Goal: Information Seeking & Learning: Get advice/opinions

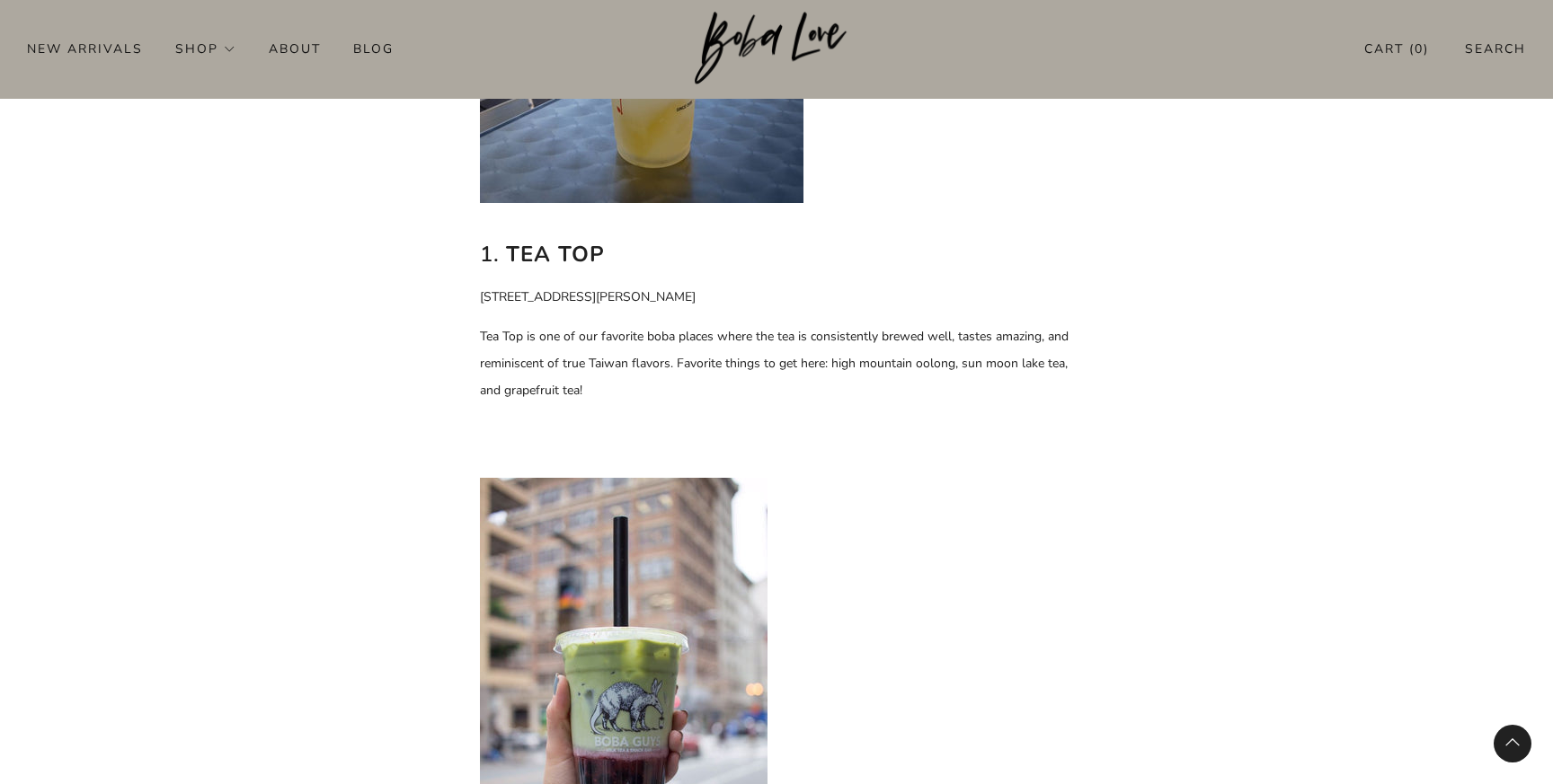
scroll to position [1124, 0]
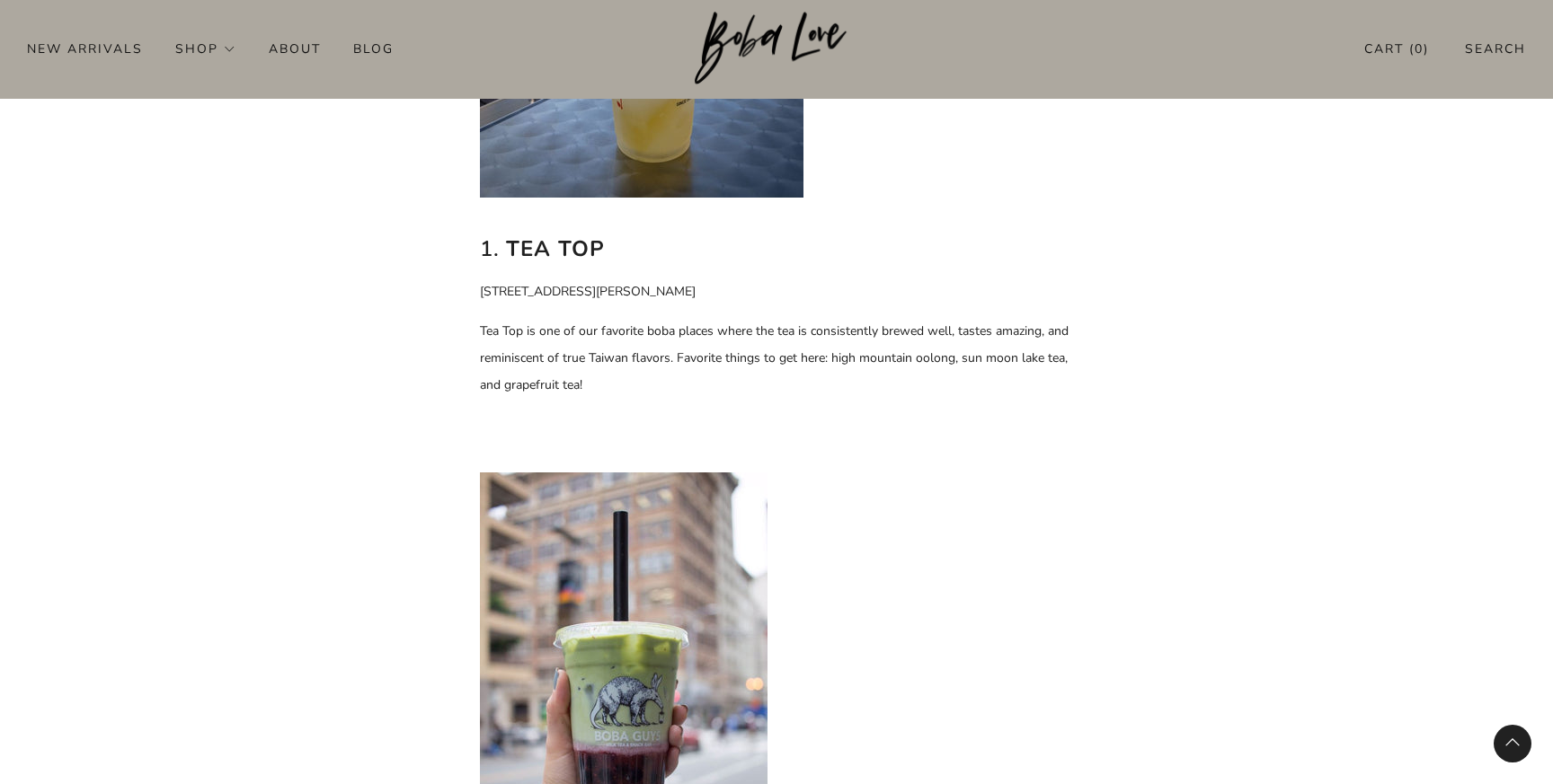
click at [598, 373] on p "Tea Top is one of our favorite boba places where the tea is consistently brewed…" at bounding box center [776, 358] width 593 height 81
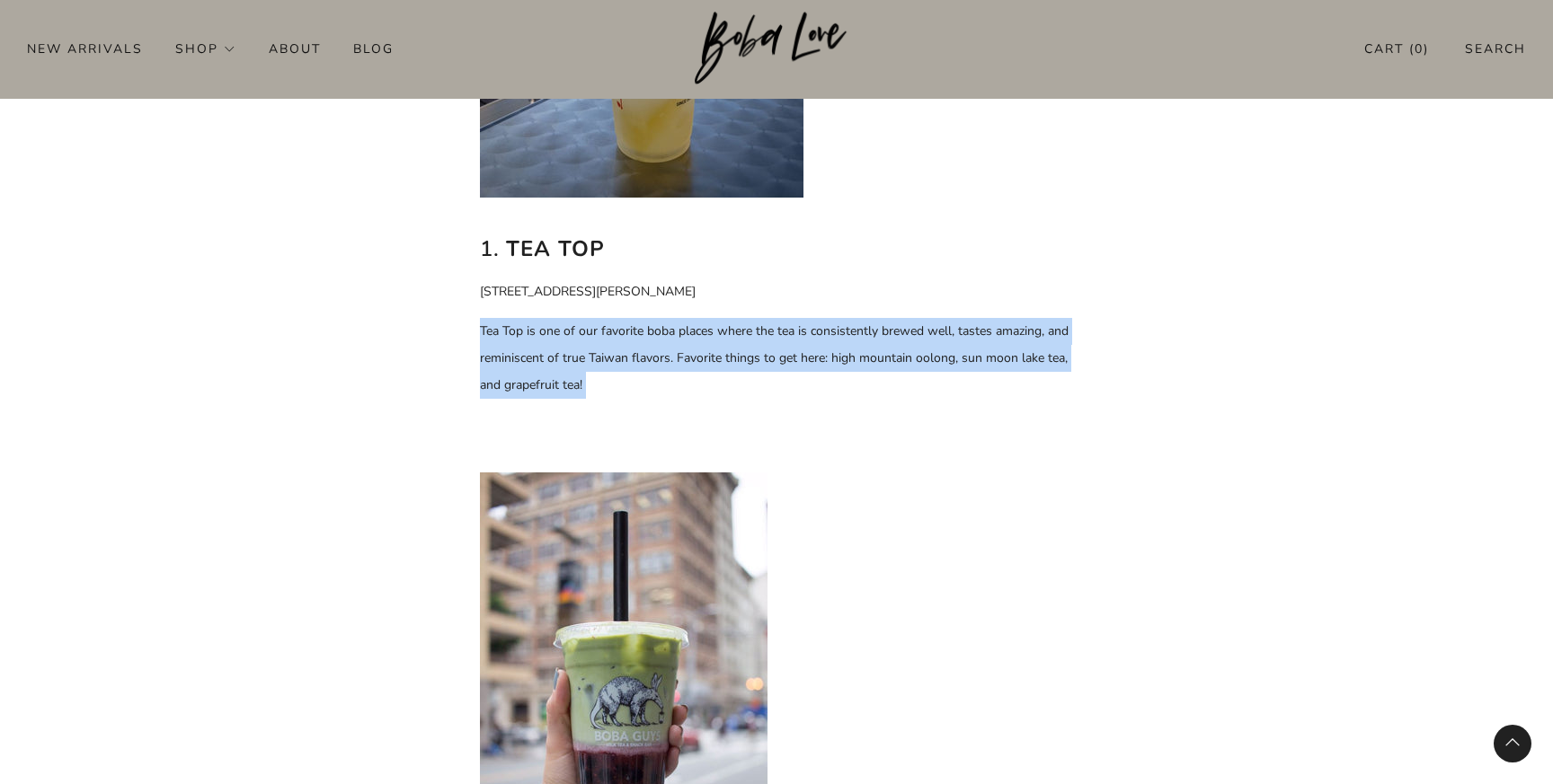
click at [598, 373] on p "Tea Top is one of our favorite boba places where the tea is consistently brewed…" at bounding box center [776, 358] width 593 height 81
click at [868, 353] on span "Tea Top is one of our favorite boba places where the tea is consistently brewed…" at bounding box center [773, 358] width 588 height 71
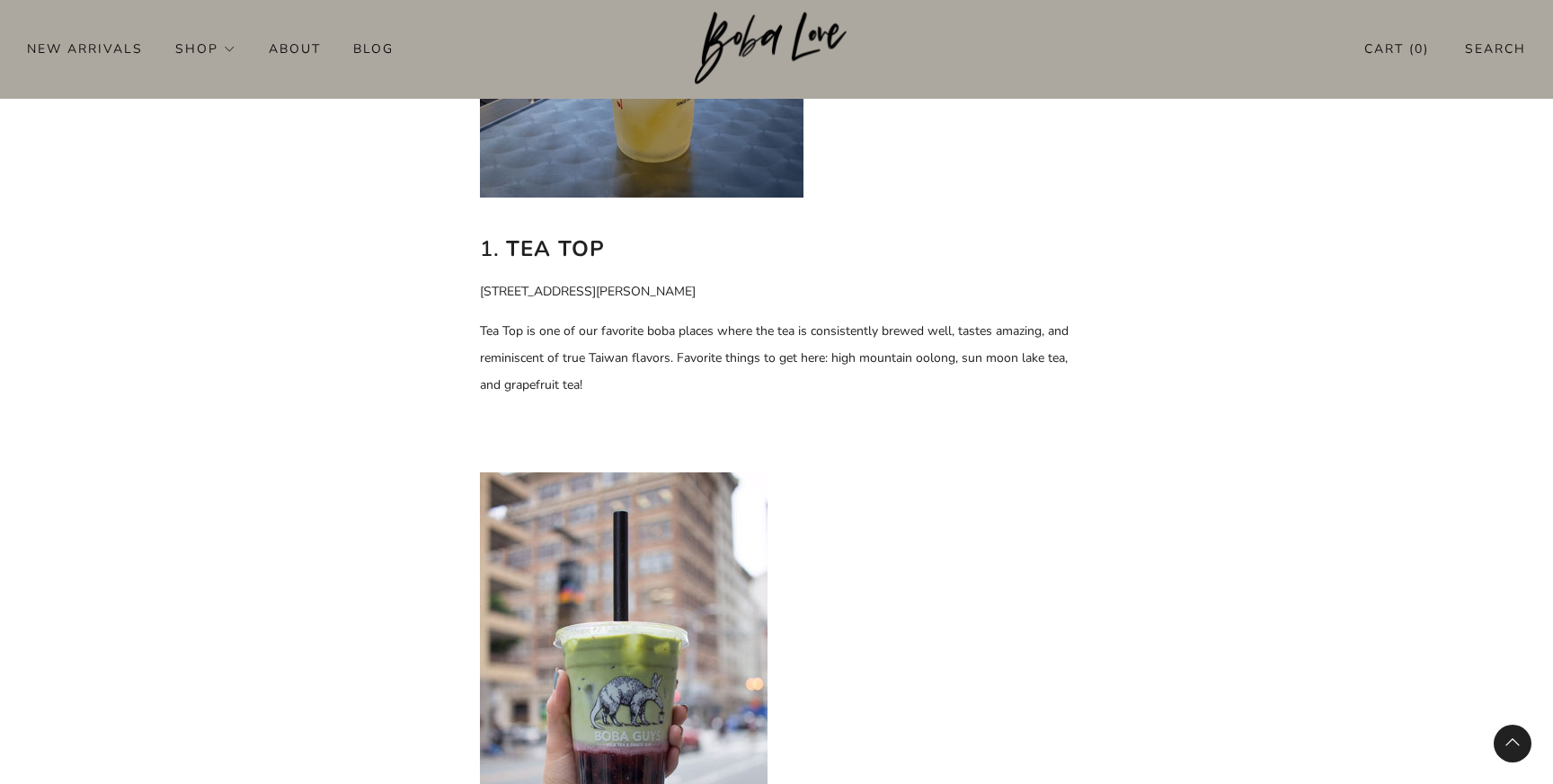
click at [832, 358] on span "Tea Top is one of our favorite boba places where the tea is consistently brewed…" at bounding box center [773, 358] width 588 height 71
drag, startPoint x: 832, startPoint y: 358, endPoint x: 939, endPoint y: 351, distance: 107.2
click at [939, 351] on span "Tea Top is one of our favorite boba places where the tea is consistently brewed…" at bounding box center [773, 358] width 588 height 71
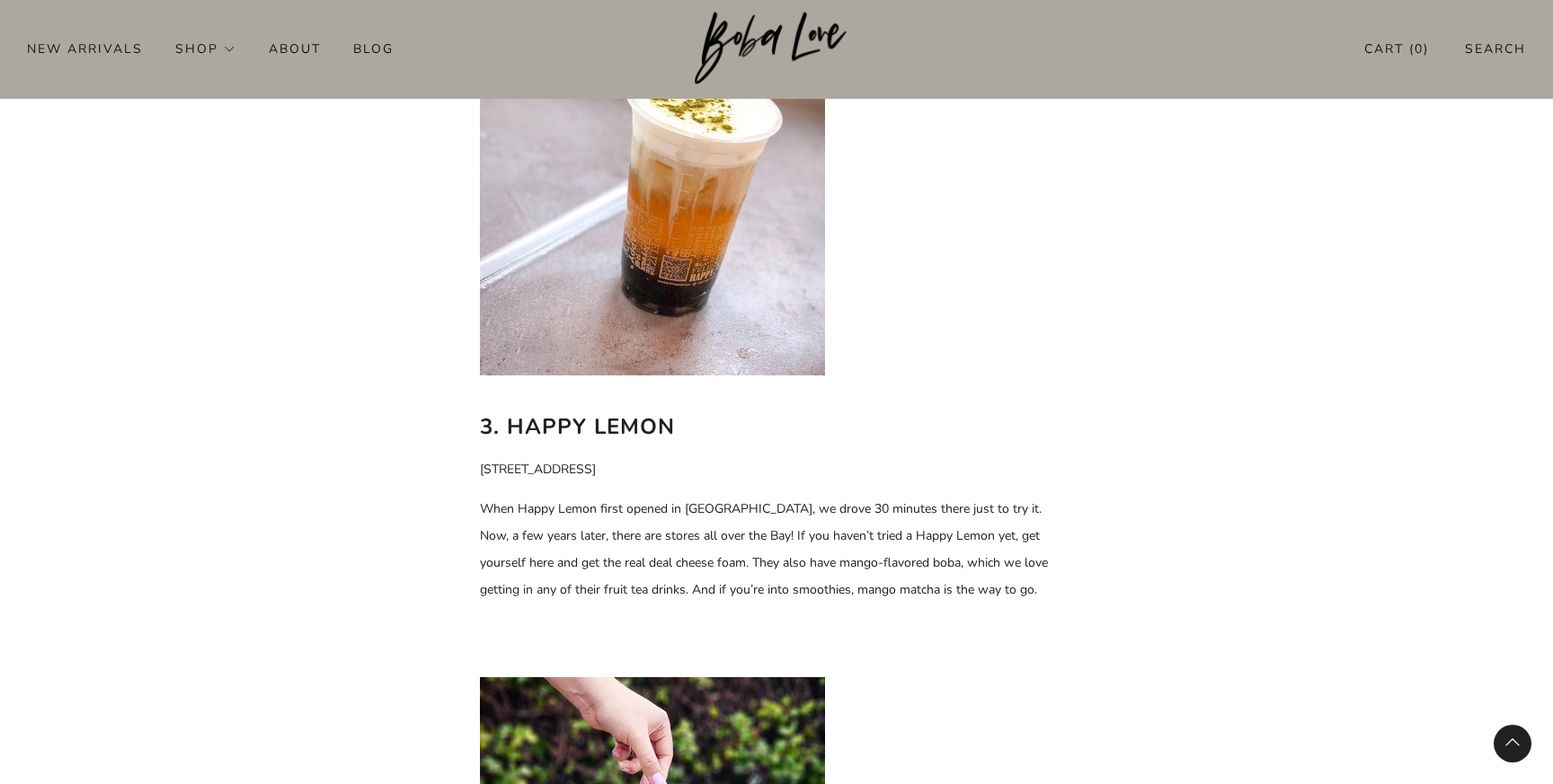
scroll to position [2395, 0]
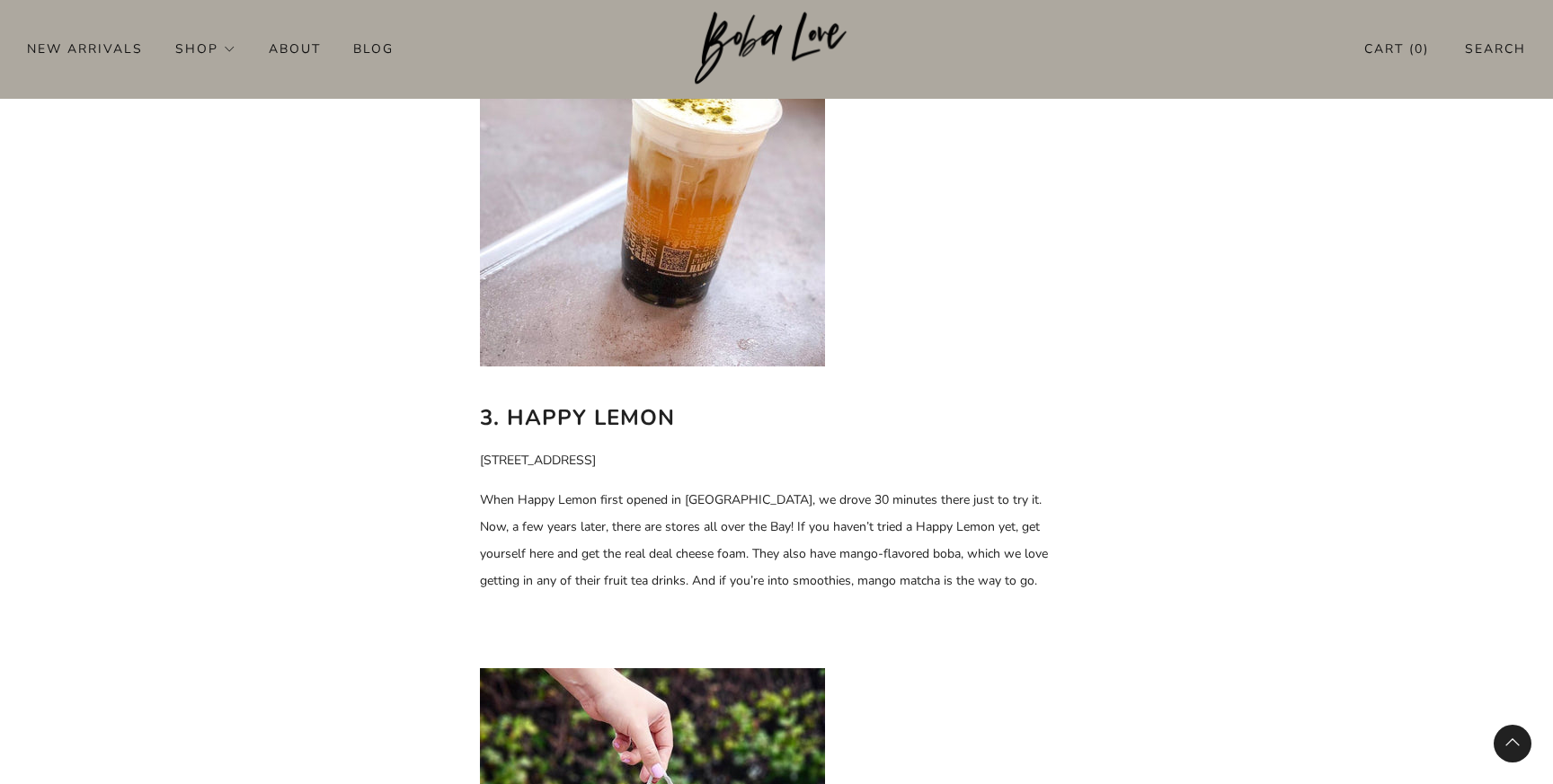
click at [606, 518] on p "When Happy Lemon first opened in [GEOGRAPHIC_DATA], we drove 30 minutes there j…" at bounding box center [776, 541] width 593 height 108
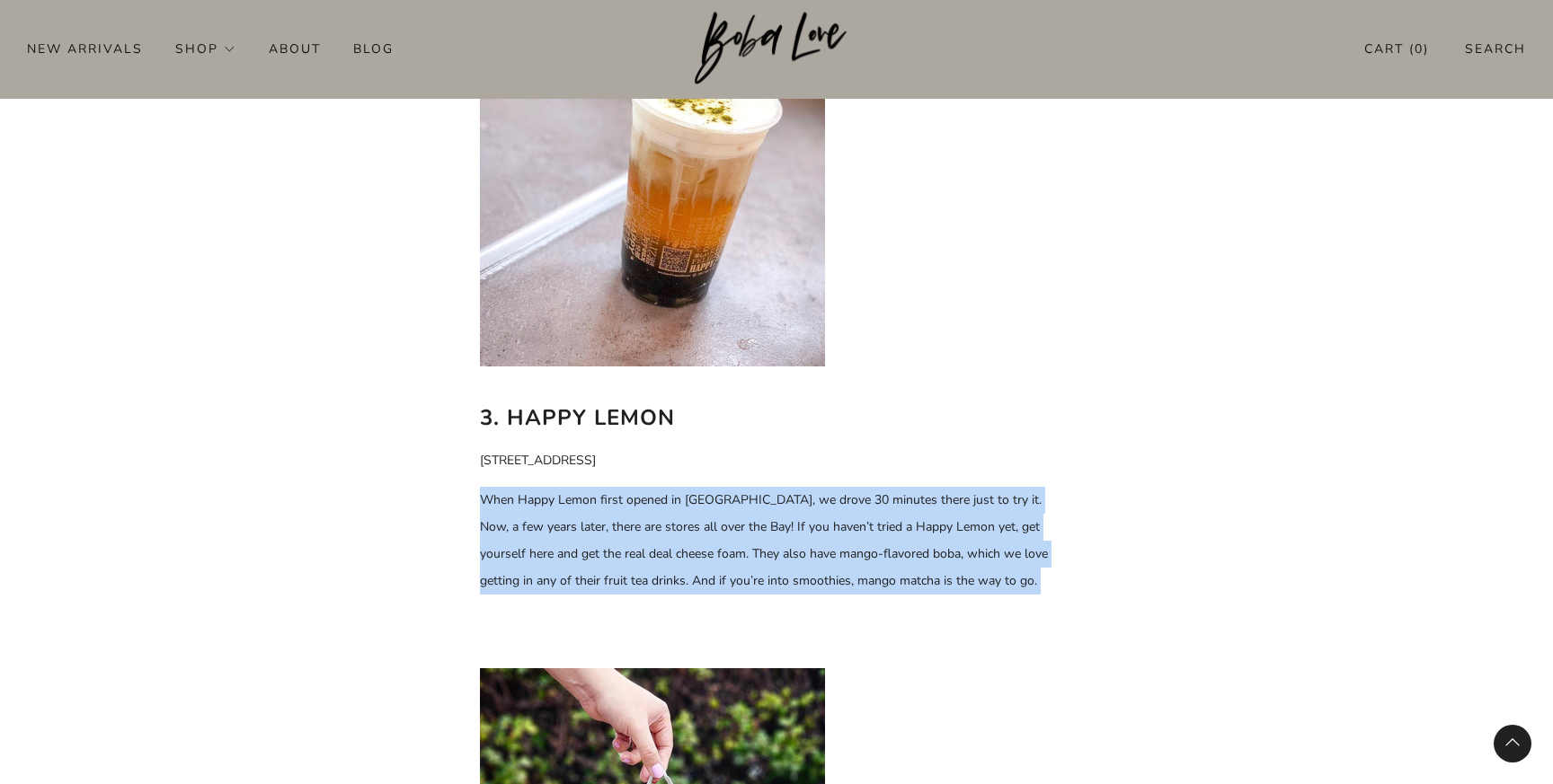
click at [606, 518] on p "When Happy Lemon first opened in [GEOGRAPHIC_DATA], we drove 30 minutes there j…" at bounding box center [776, 541] width 593 height 108
click at [606, 522] on p "When Happy Lemon first opened in [GEOGRAPHIC_DATA], we drove 30 minutes there j…" at bounding box center [776, 541] width 593 height 108
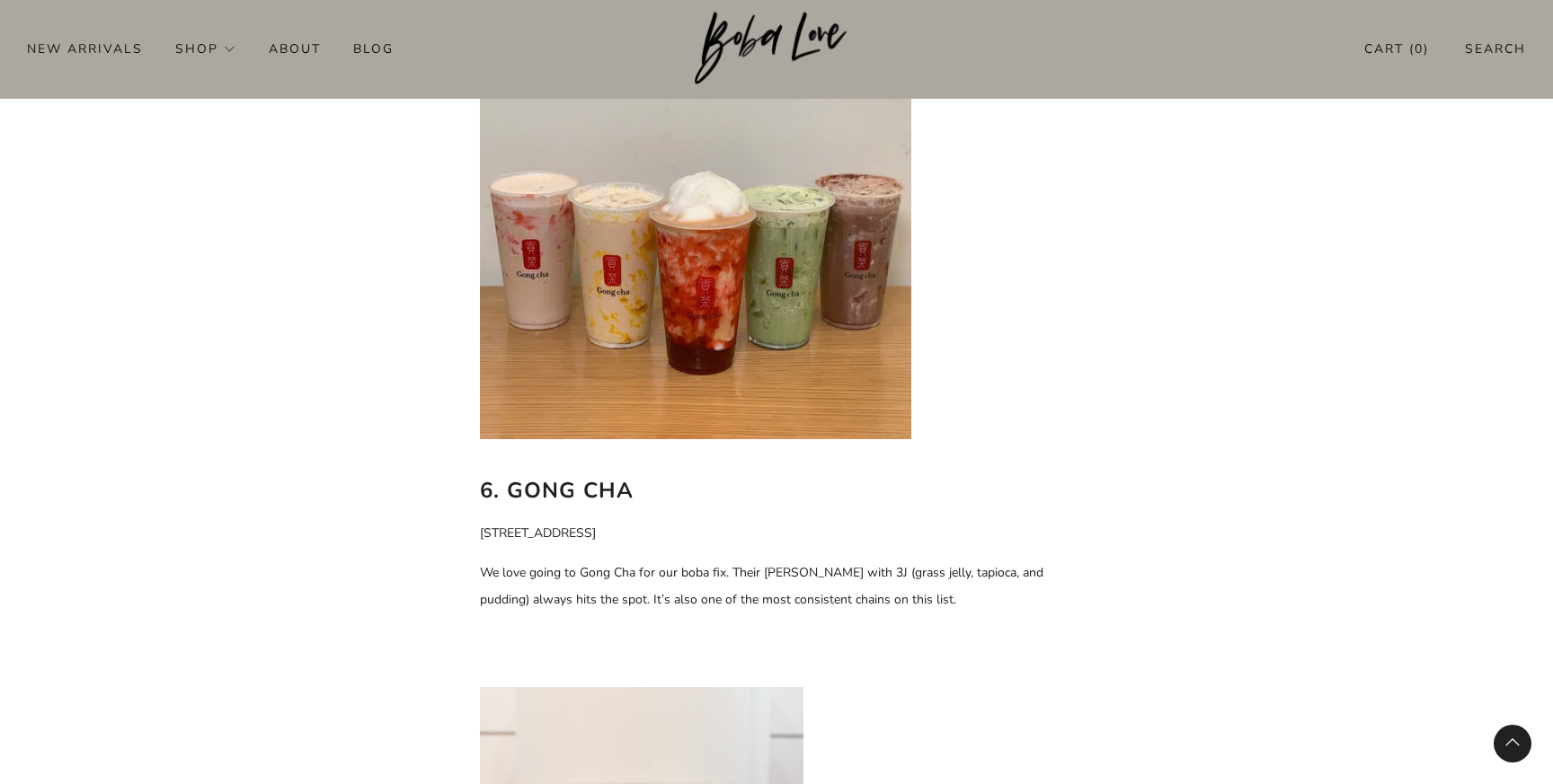
scroll to position [4471, 0]
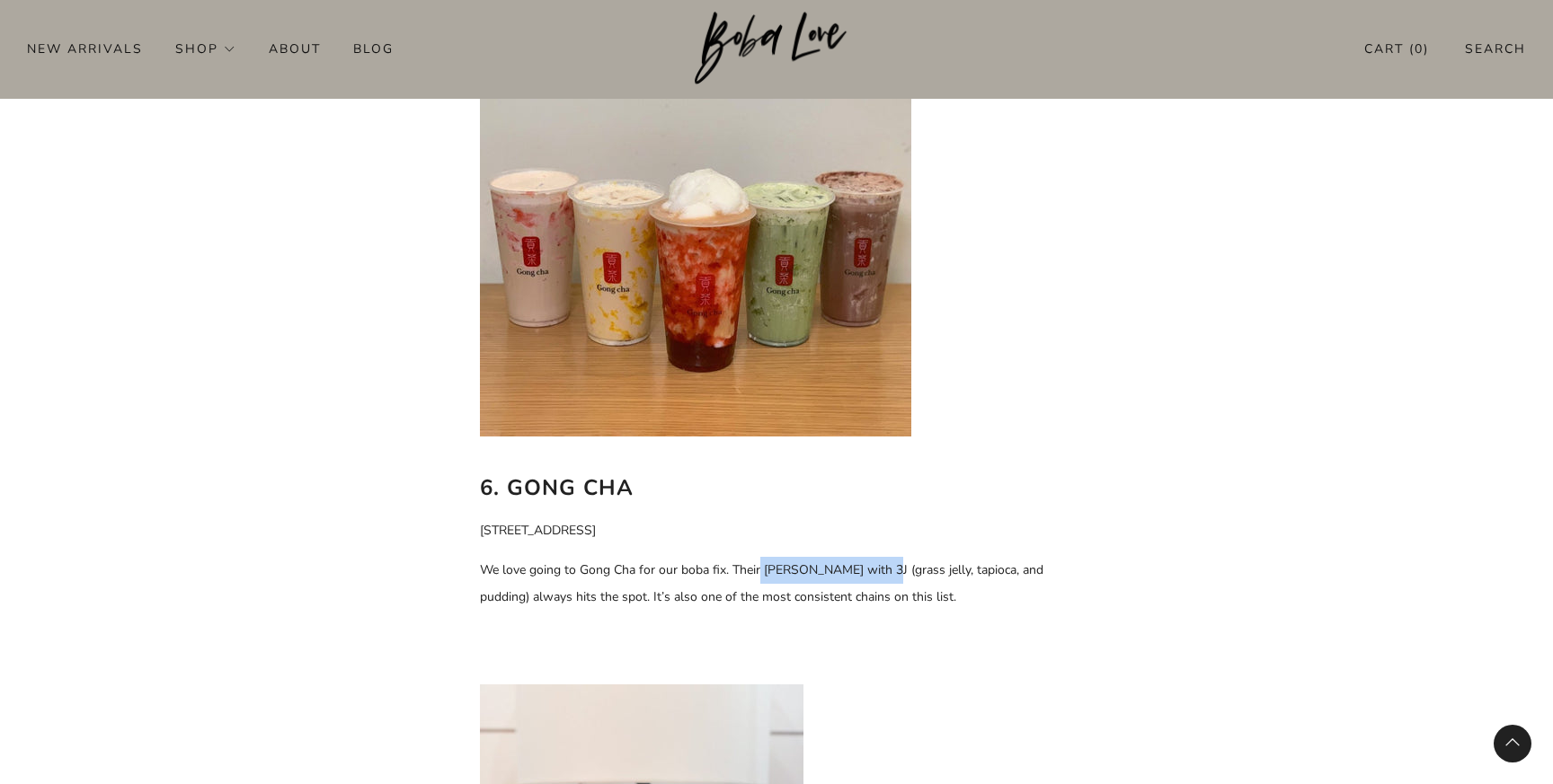
drag, startPoint x: 759, startPoint y: 574, endPoint x: 872, endPoint y: 563, distance: 113.5
click at [872, 563] on p "We love going to Gong Cha for our boba fix. Their [PERSON_NAME] with 3J (grass …" at bounding box center [776, 583] width 593 height 54
click at [1004, 572] on p "We love going to Gong Cha for our boba fix. Their [PERSON_NAME] with 3J (grass …" at bounding box center [776, 583] width 593 height 54
drag, startPoint x: 1004, startPoint y: 572, endPoint x: 879, endPoint y: 578, distance: 125.1
click at [879, 578] on p "We love going to Gong Cha for our boba fix. Their [PERSON_NAME] with 3J (grass …" at bounding box center [776, 583] width 593 height 54
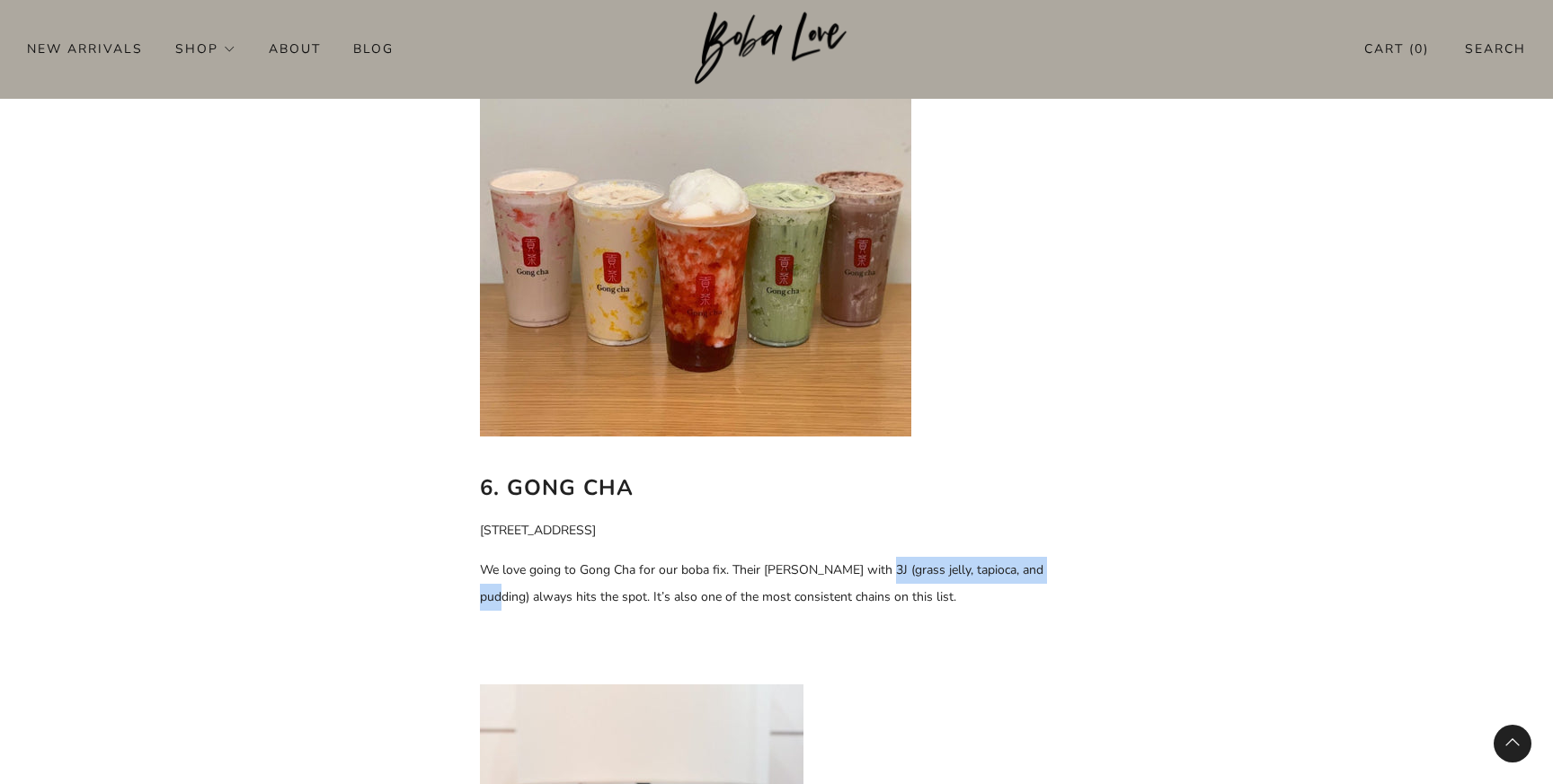
click at [889, 567] on p "We love going to Gong Cha for our boba fix. Their [PERSON_NAME] with 3J (grass …" at bounding box center [776, 583] width 593 height 54
click at [954, 575] on p "We love going to Gong Cha for our boba fix. Their [PERSON_NAME] with 3J (grass …" at bounding box center [776, 583] width 593 height 54
click at [888, 573] on p "We love going to Gong Cha for our boba fix. Their [PERSON_NAME] with 3J (grass …" at bounding box center [776, 583] width 593 height 54
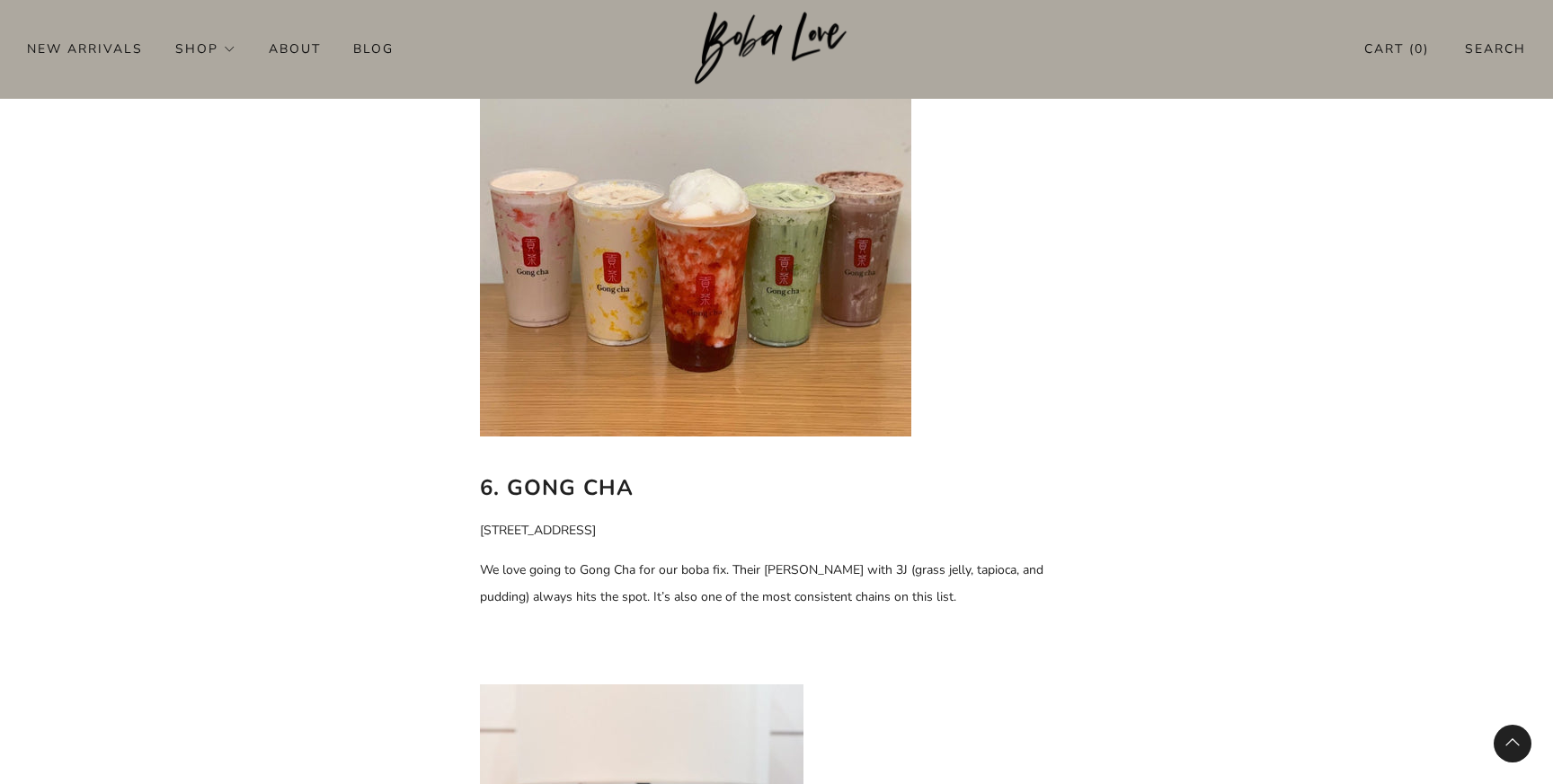
click at [953, 573] on p "We love going to Gong Cha for our boba fix. Their [PERSON_NAME] with 3J (grass …" at bounding box center [776, 583] width 593 height 54
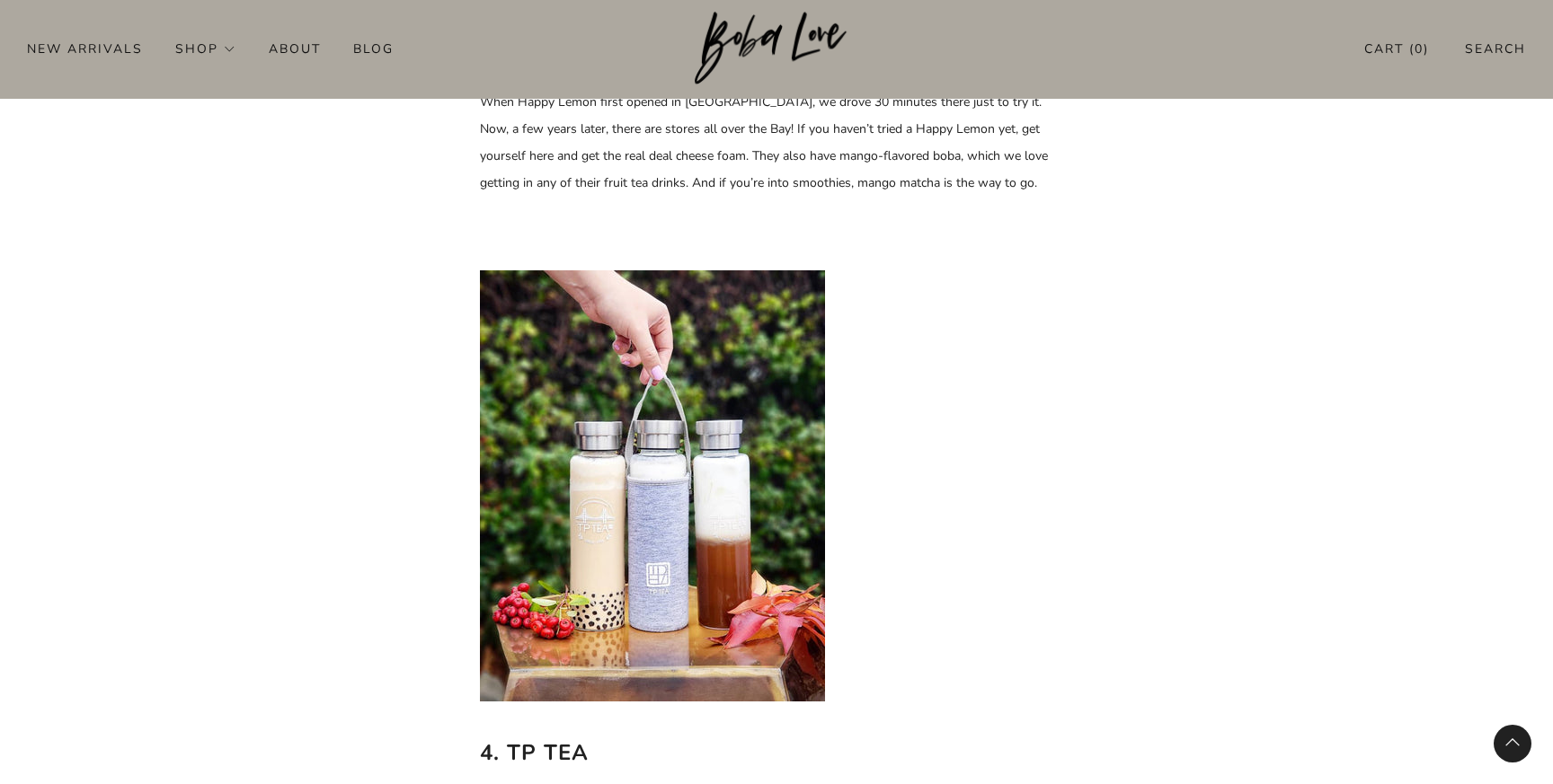
scroll to position [2872, 0]
